Goal: Navigation & Orientation: Find specific page/section

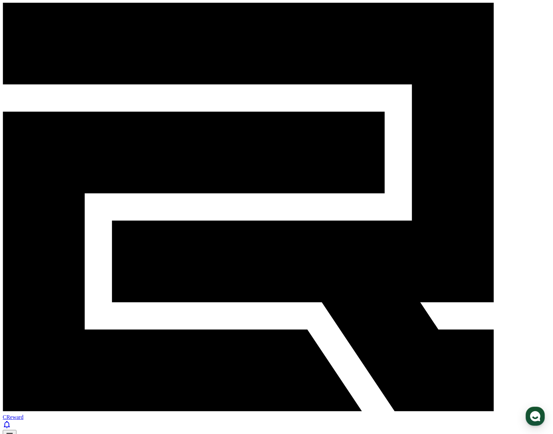
drag, startPoint x: 215, startPoint y: 189, endPoint x: 350, endPoint y: 183, distance: 135.2
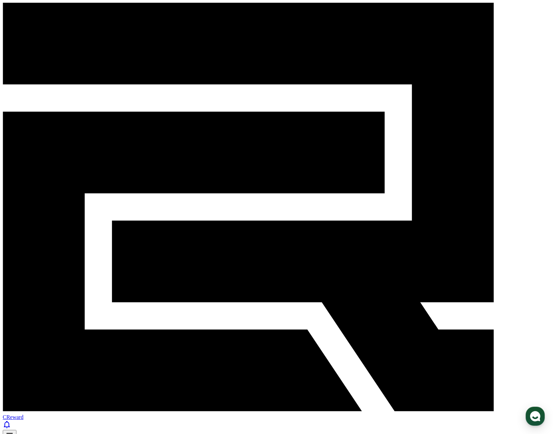
drag, startPoint x: 39, startPoint y: 396, endPoint x: 67, endPoint y: 337, distance: 65.5
drag, startPoint x: 108, startPoint y: 10, endPoint x: 55, endPoint y: 9, distance: 52.7
click at [55, 9] on div "CReward" at bounding box center [276, 222] width 547 height 439
